Goal: Manage account settings

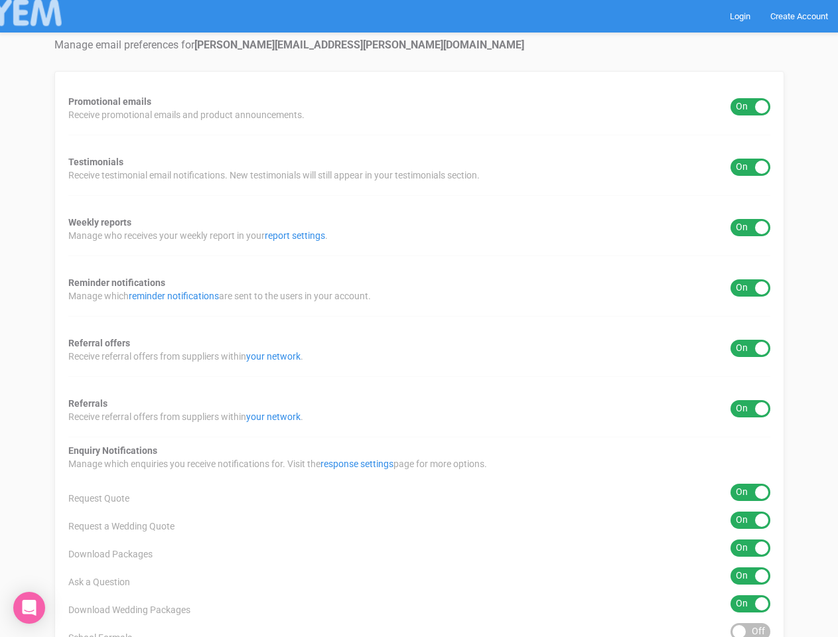
click at [418, 318] on div "Promotional emails ON OFF Receive promotional emails and product announcements.…" at bounding box center [418, 535] width 729 height 928
click at [750, 107] on div "ON OFF" at bounding box center [750, 106] width 40 height 17
click at [750, 167] on div "ON OFF" at bounding box center [750, 166] width 40 height 17
click at [750, 227] on div "ON OFF" at bounding box center [750, 227] width 40 height 17
